Goal: Navigation & Orientation: Find specific page/section

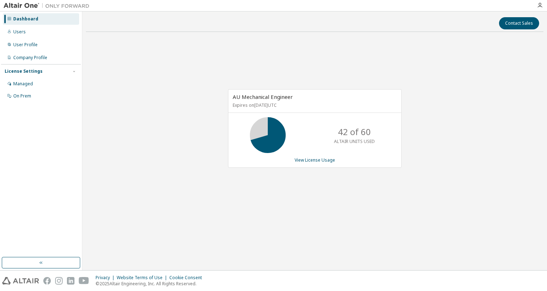
click at [444, 71] on div "AU Mechanical Engineer Expires on [DATE] UTC 42 of 60 ALTAIR UNITS USED View Li…" at bounding box center [314, 132] width 457 height 189
